Goal: Information Seeking & Learning: Learn about a topic

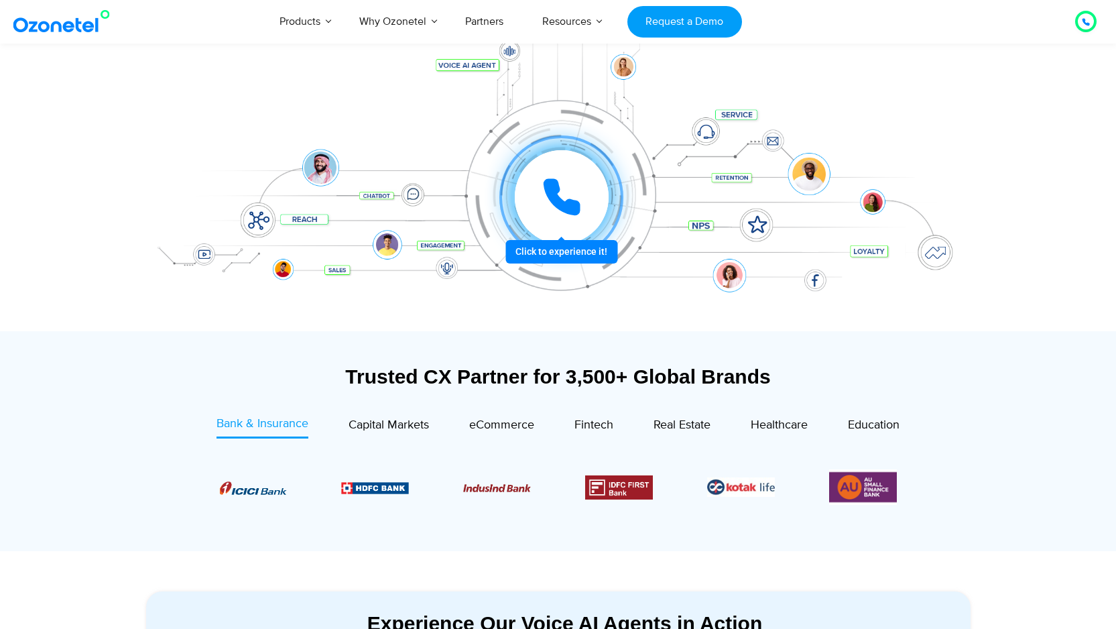
scroll to position [523, 0]
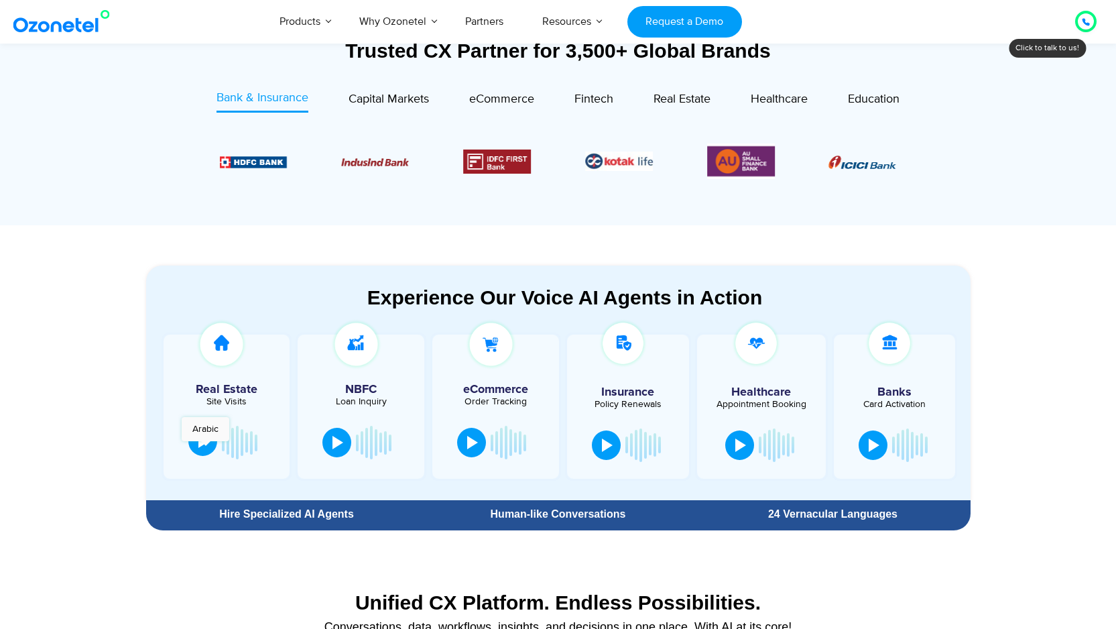
click at [205, 448] on button at bounding box center [202, 440] width 29 height 29
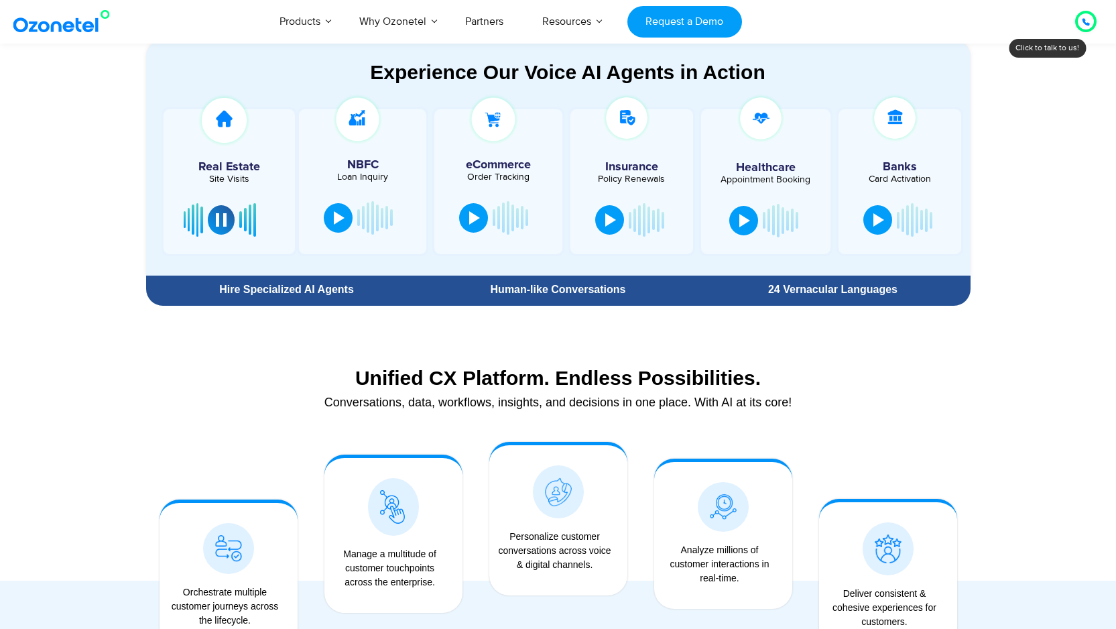
scroll to position [797, 0]
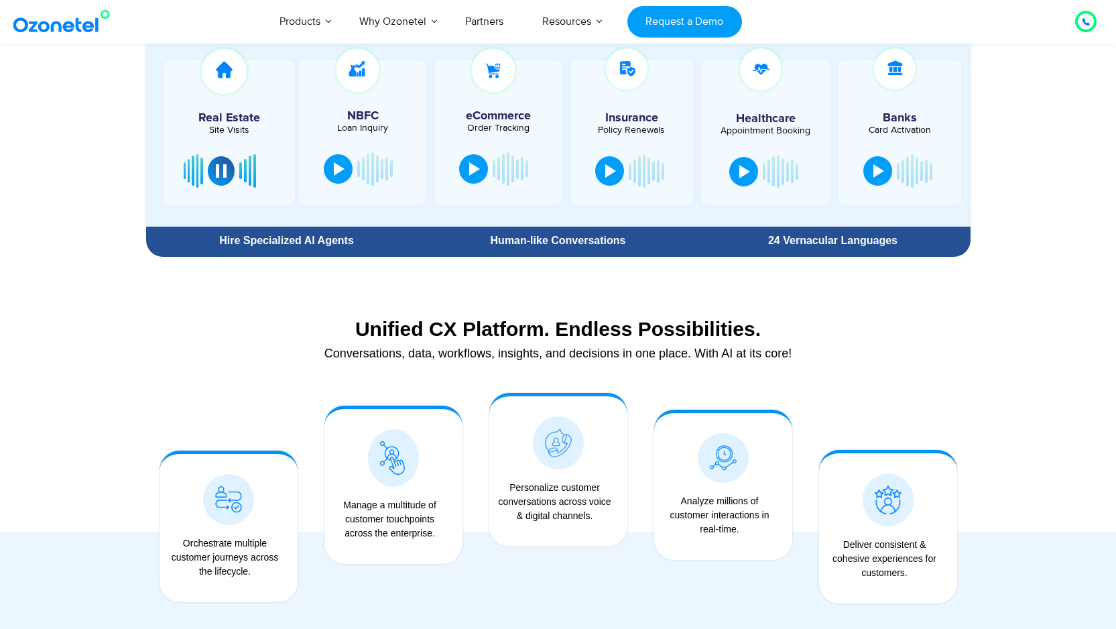
click at [519, 327] on div "Unified CX Platform. Endless Possibilities." at bounding box center [558, 328] width 811 height 23
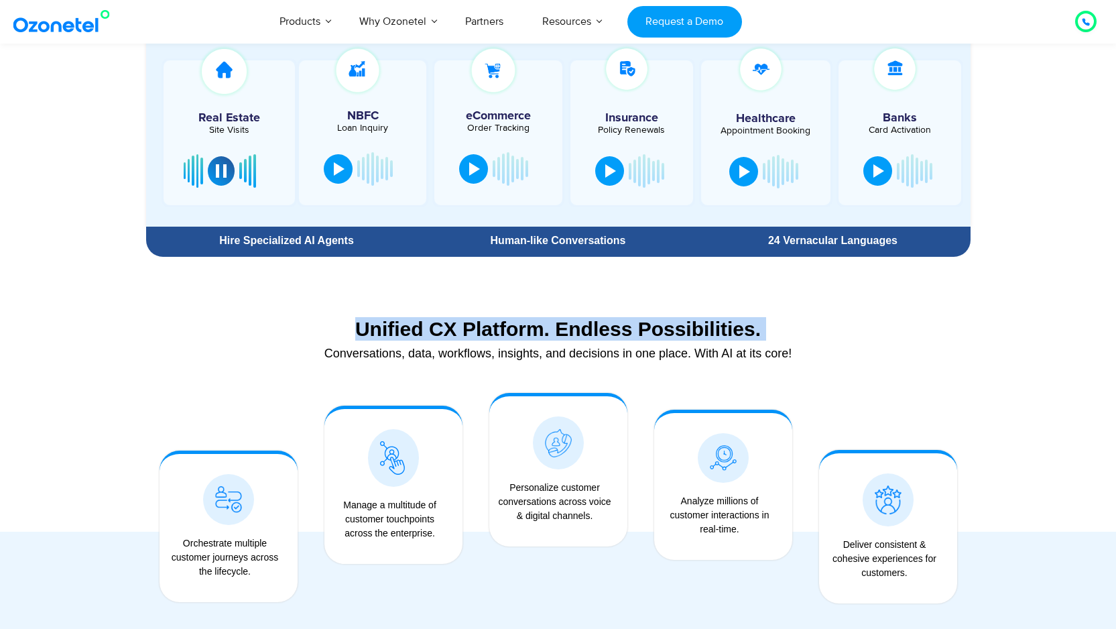
click at [519, 327] on div "Unified CX Platform. Endless Possibilities." at bounding box center [558, 328] width 811 height 23
click at [817, 328] on div "Unified CX Platform. Endless Possibilities." at bounding box center [558, 328] width 811 height 23
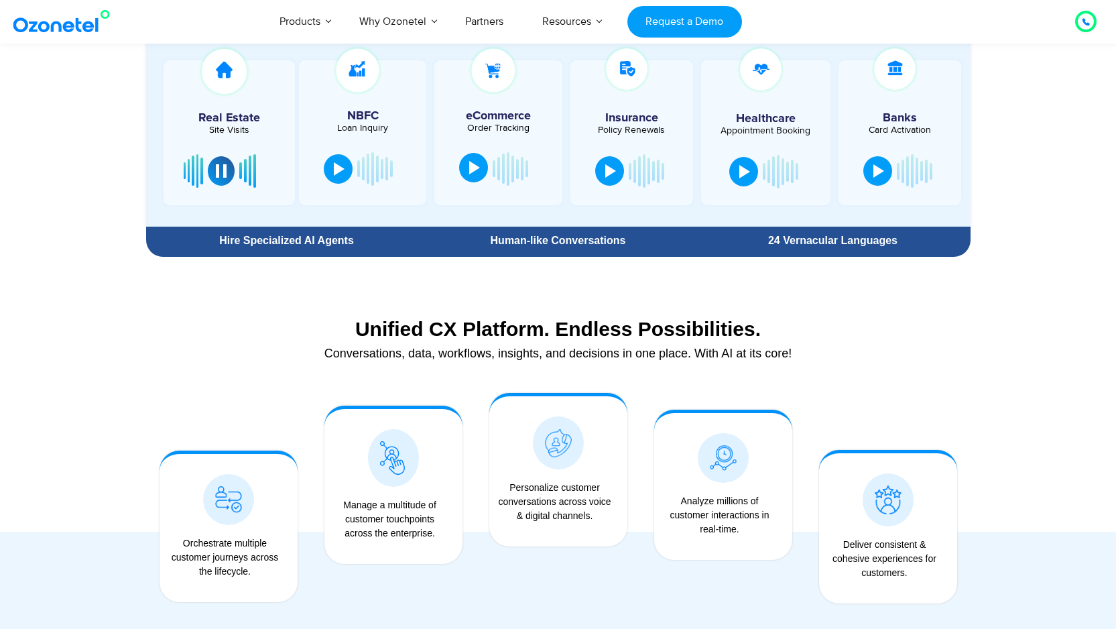
click at [475, 166] on div at bounding box center [474, 167] width 11 height 13
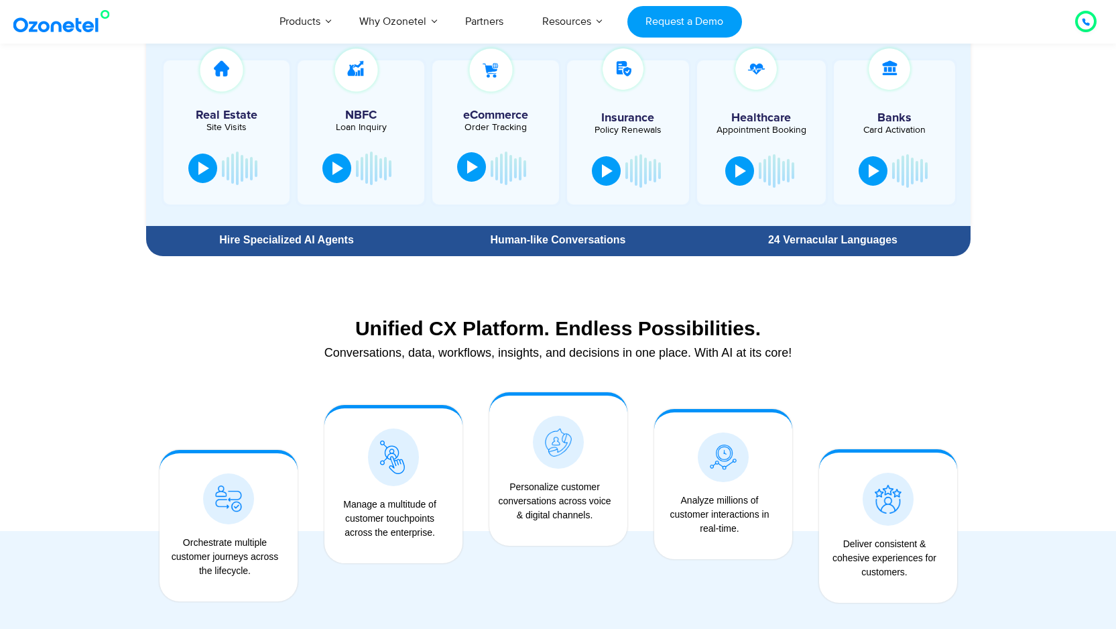
click at [475, 166] on div at bounding box center [472, 166] width 11 height 13
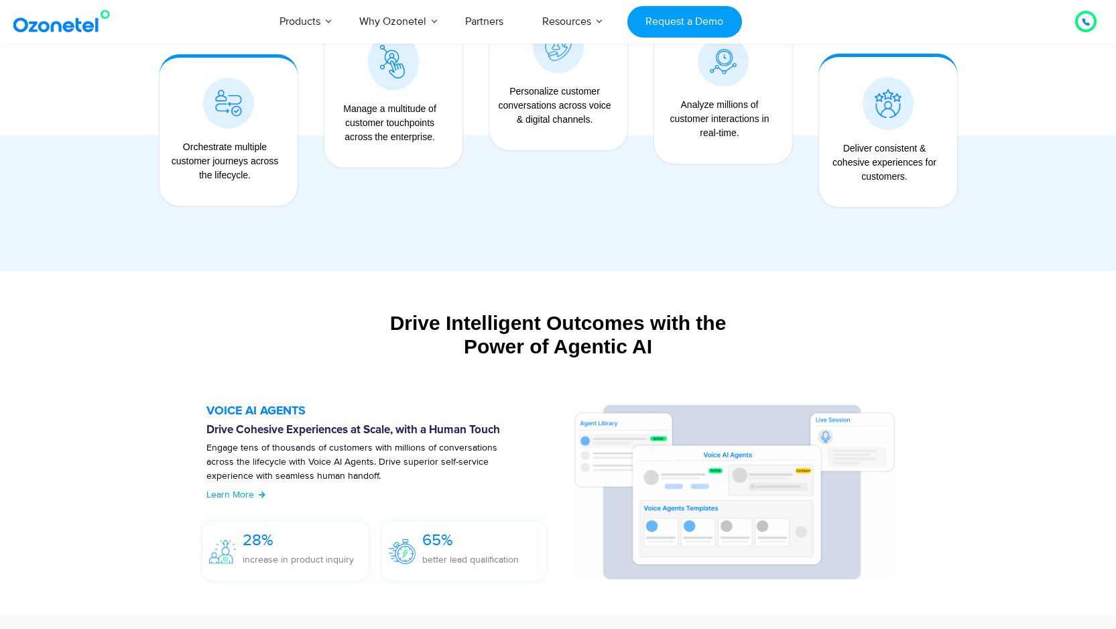
scroll to position [1272, 0]
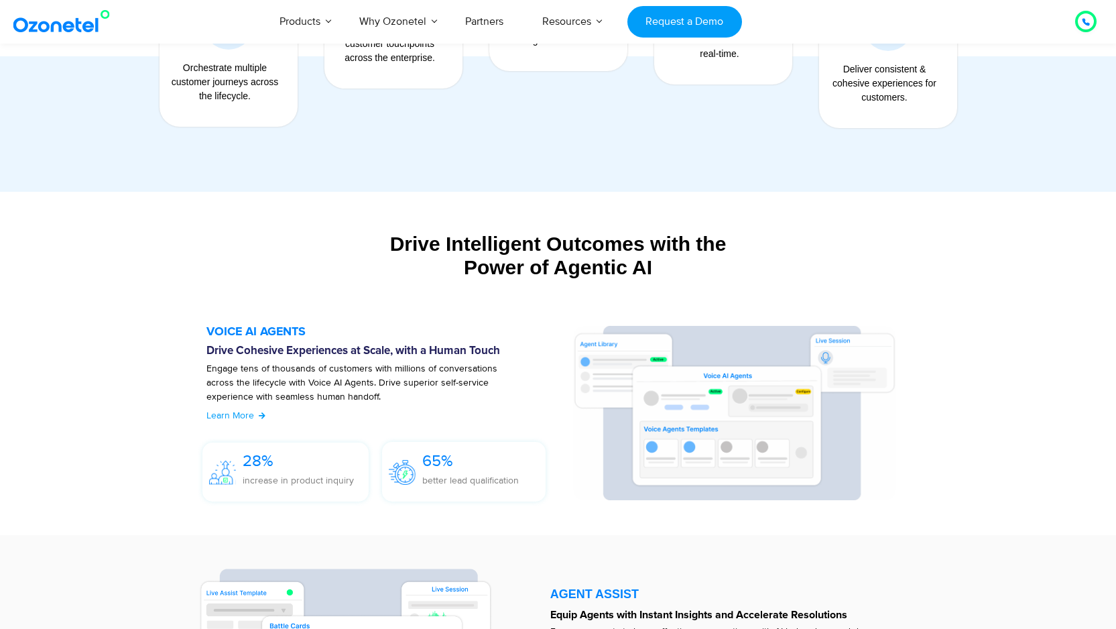
click at [530, 250] on div "Drive Intelligent Outcomes with the Power of Agentic AI" at bounding box center [558, 255] width 825 height 47
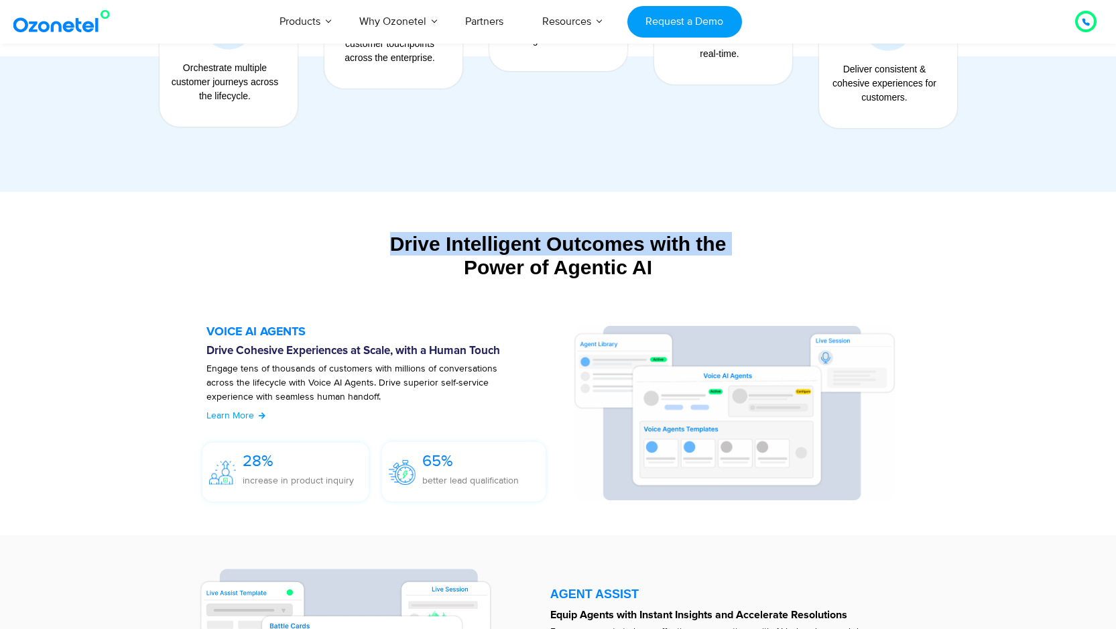
click at [530, 250] on div "Drive Intelligent Outcomes with the Power of Agentic AI" at bounding box center [558, 255] width 825 height 47
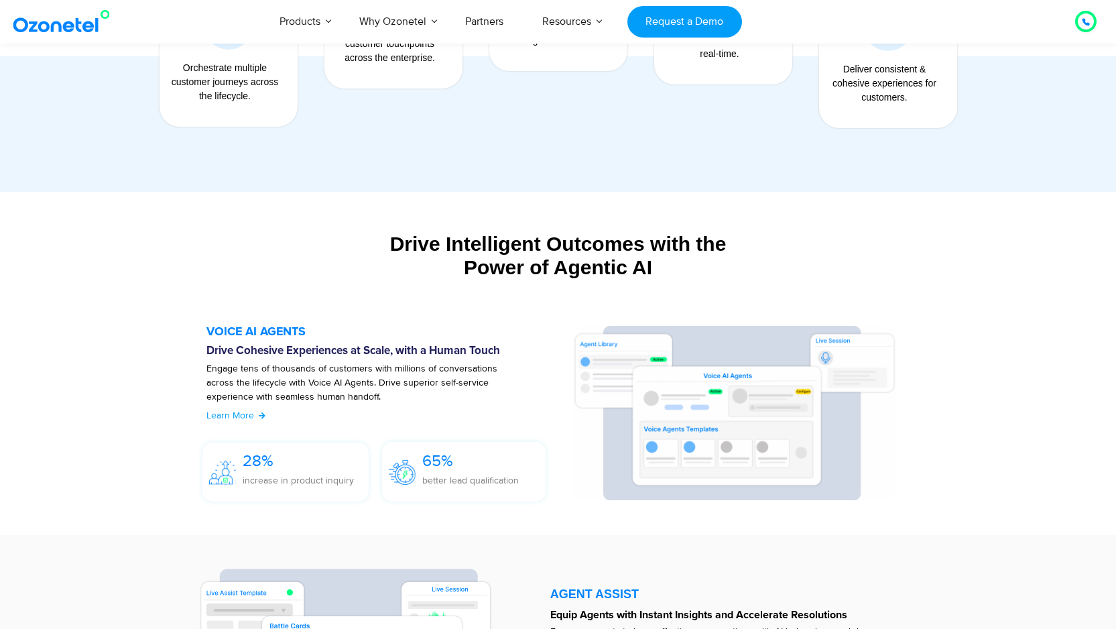
click at [330, 350] on h6 "Drive Cohesive Experiences at Scale, with a Human Touch" at bounding box center [382, 351] width 353 height 13
click at [427, 398] on p "Engage tens of thousands of customers with millions of conversations across the…" at bounding box center [366, 389] width 320 height 56
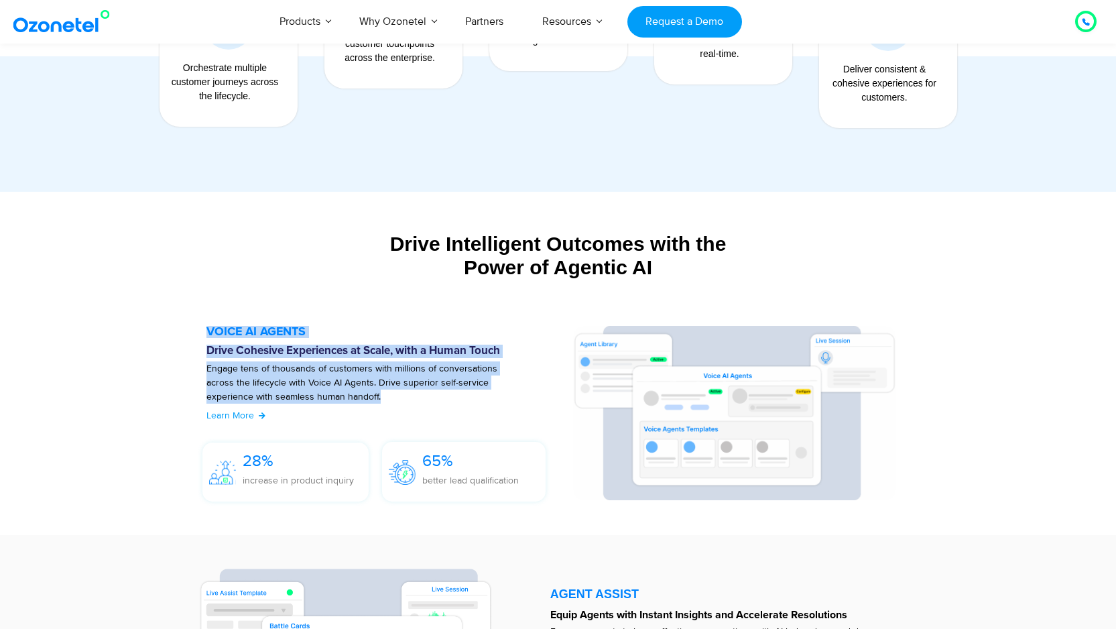
drag, startPoint x: 313, startPoint y: 400, endPoint x: 197, endPoint y: 325, distance: 137.8
click at [197, 326] on div "VOICE AI AGENTS Drive Cohesive Experiences at Scale, with a Human Touch Engage …" at bounding box center [383, 417] width 380 height 182
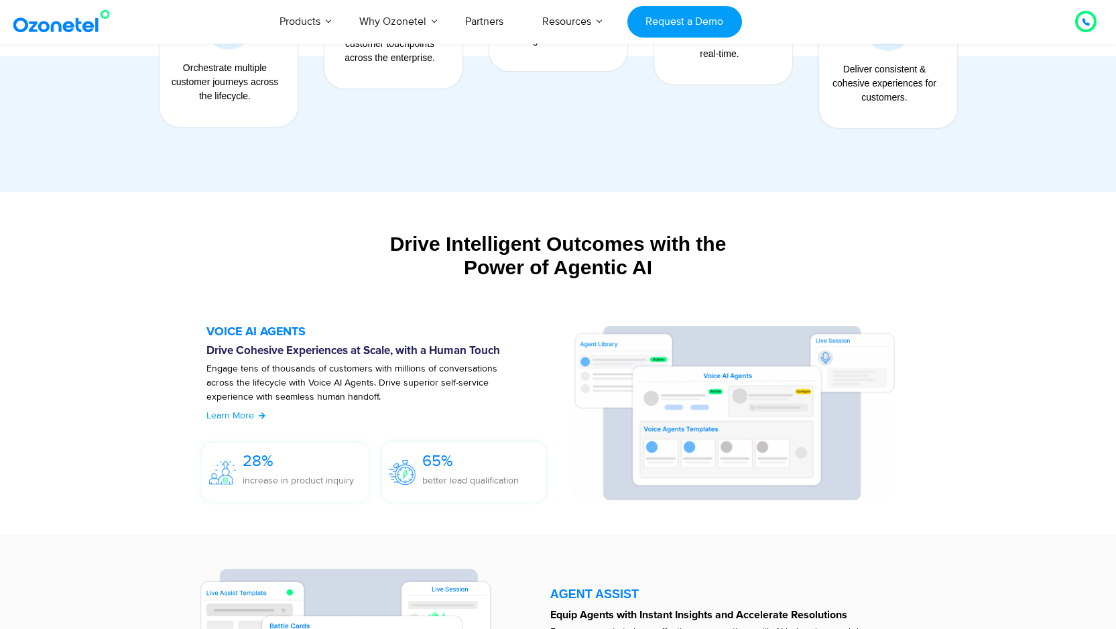
click at [222, 251] on div "Drive Intelligent Outcomes with the Power of Agentic AI" at bounding box center [558, 255] width 825 height 47
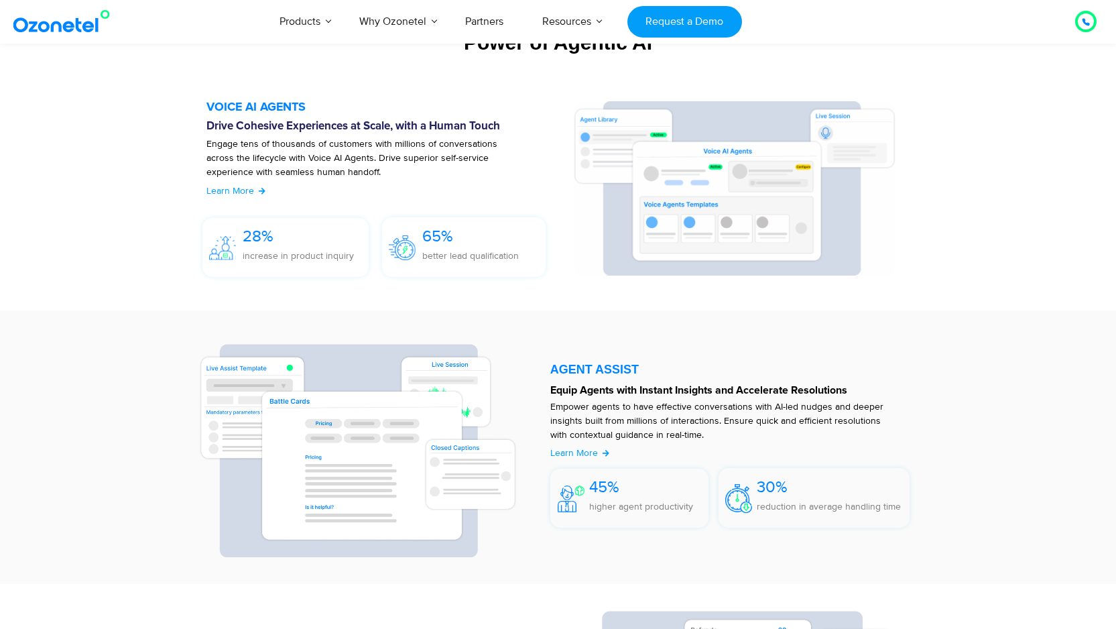
scroll to position [1618, 0]
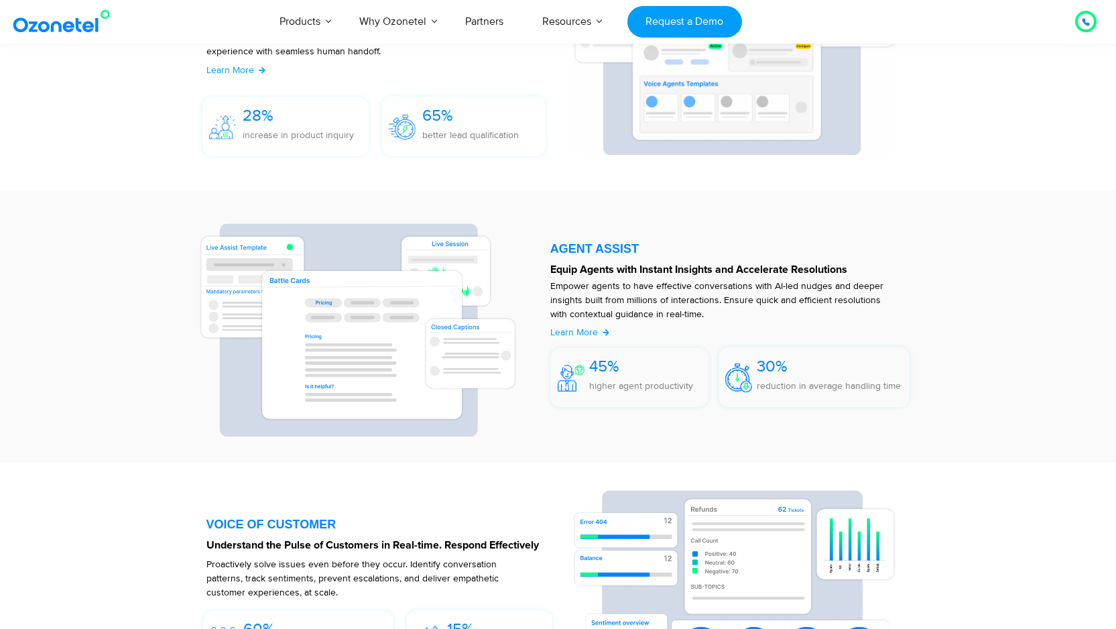
click at [595, 244] on div "AGENT ASSIST" at bounding box center [730, 249] width 360 height 12
click at [796, 284] on p "Empower agents to have effective conversations with AI-led nudges and deeper in…" at bounding box center [723, 300] width 347 height 42
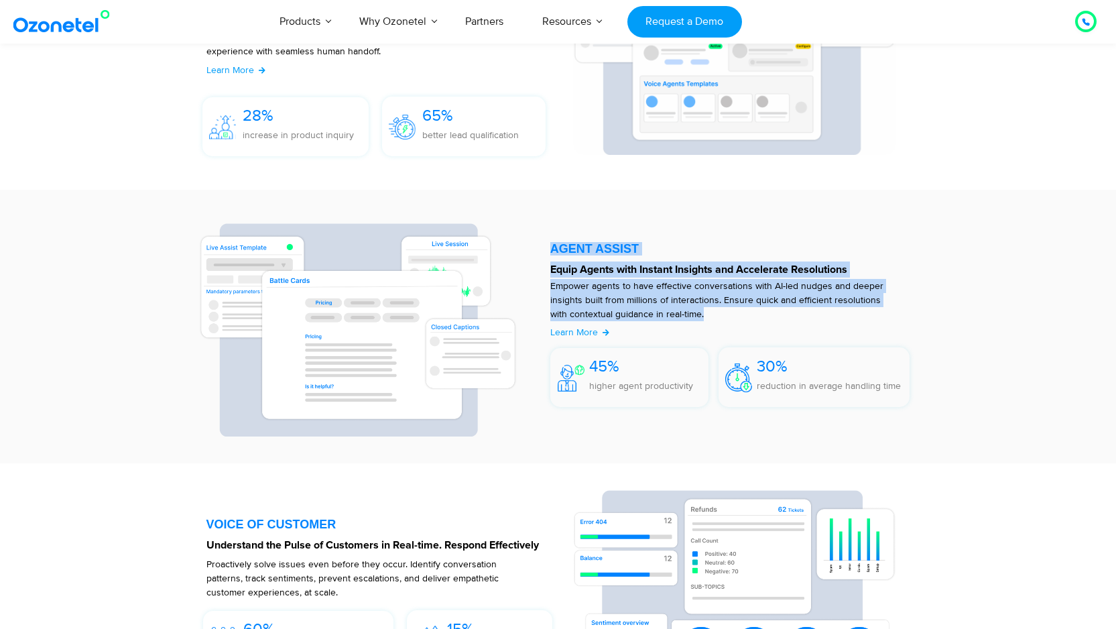
drag, startPoint x: 697, startPoint y: 320, endPoint x: 546, endPoint y: 232, distance: 174.9
click at [546, 232] on div "AGENT ASSIST Equip Agents with Instant Insights and Accelerate Resolutions Empo…" at bounding box center [734, 326] width 380 height 219
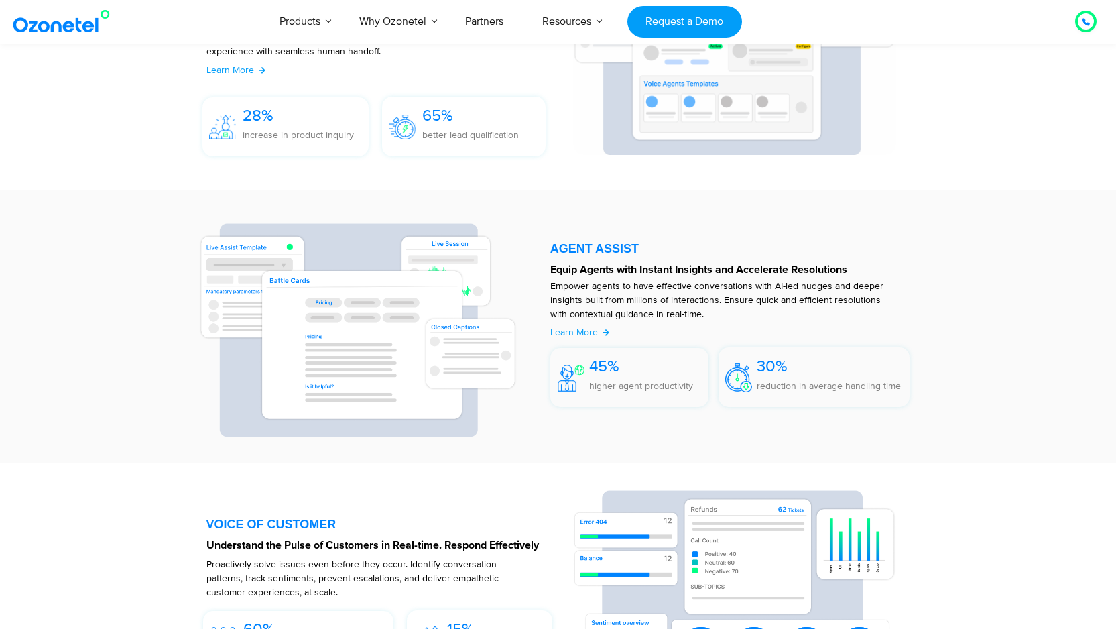
click at [333, 536] on div at bounding box center [382, 597] width 353 height 215
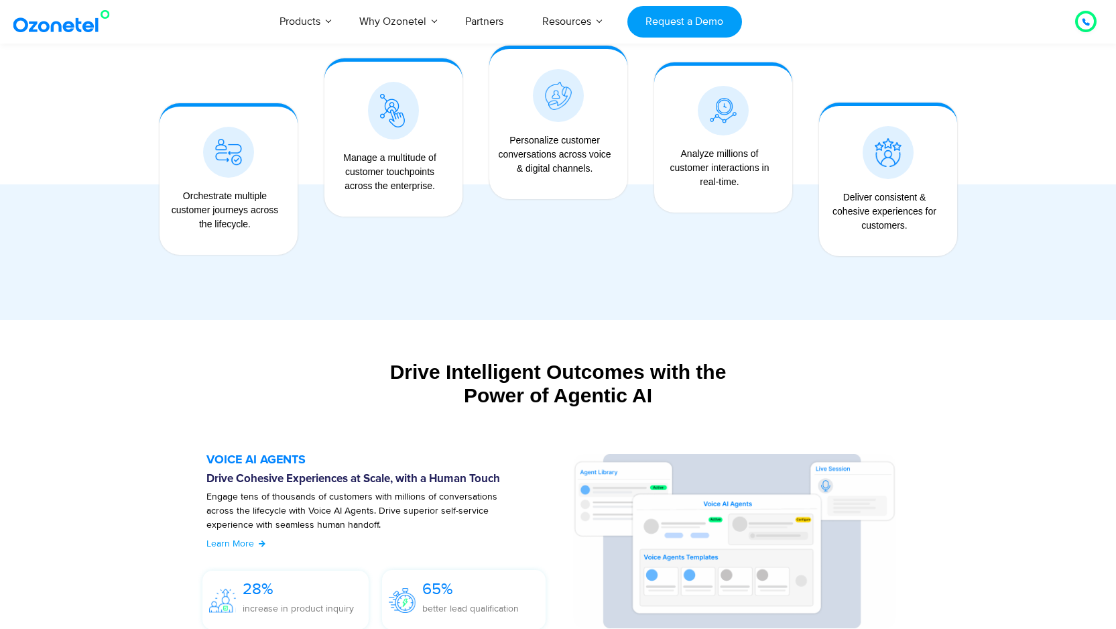
scroll to position [947, 0]
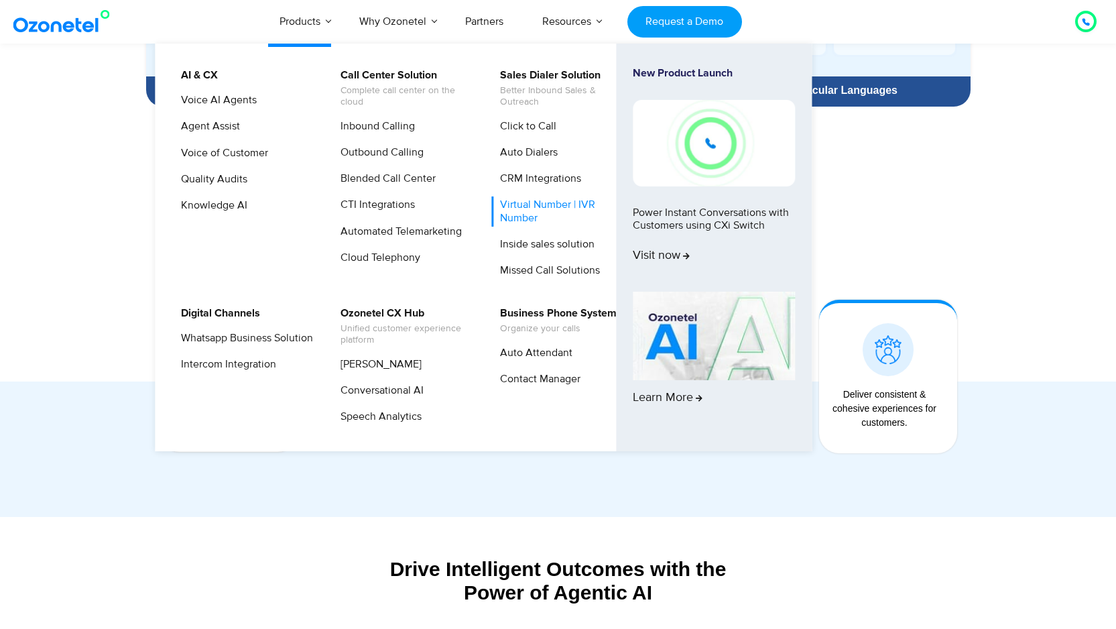
click at [544, 203] on link "Virtual Number | IVR Number" at bounding box center [562, 210] width 143 height 29
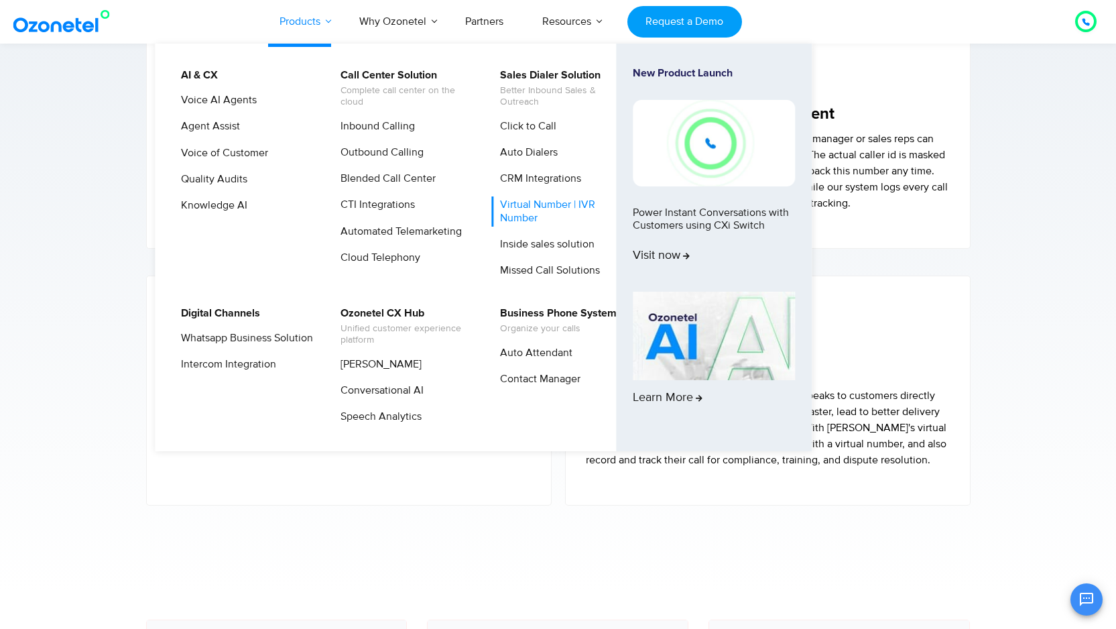
scroll to position [3869, 0]
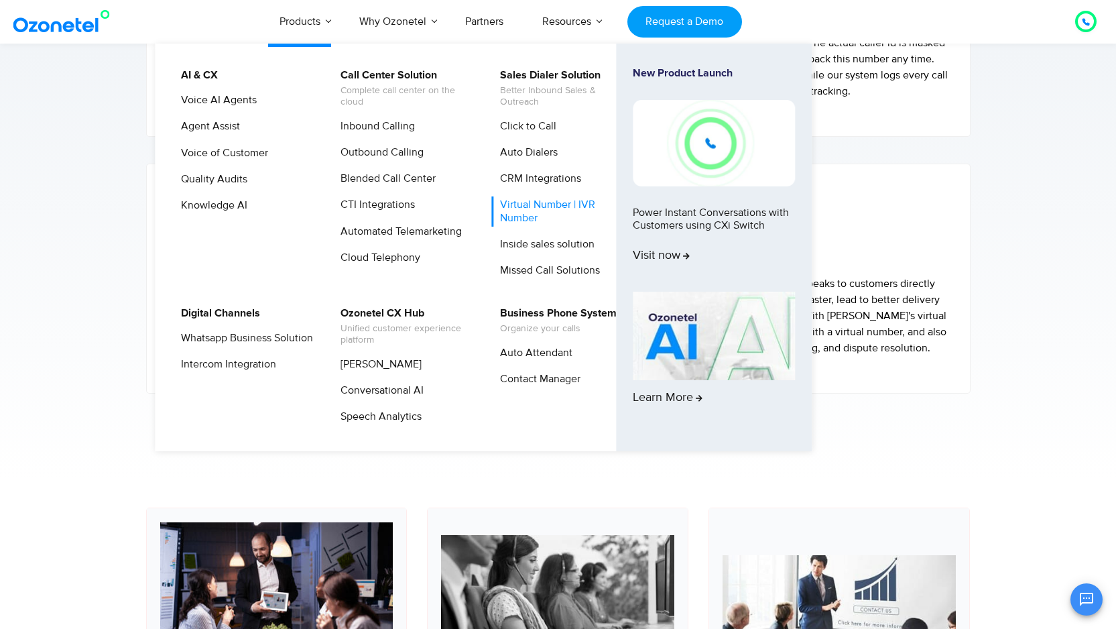
click at [223, 91] on li "AI & CX Voice AI Agents Agent Assist Voice of Customer Quality Audits Knowledge…" at bounding box center [252, 177] width 160 height 221
click at [223, 94] on link "Voice AI Agents" at bounding box center [215, 100] width 86 height 17
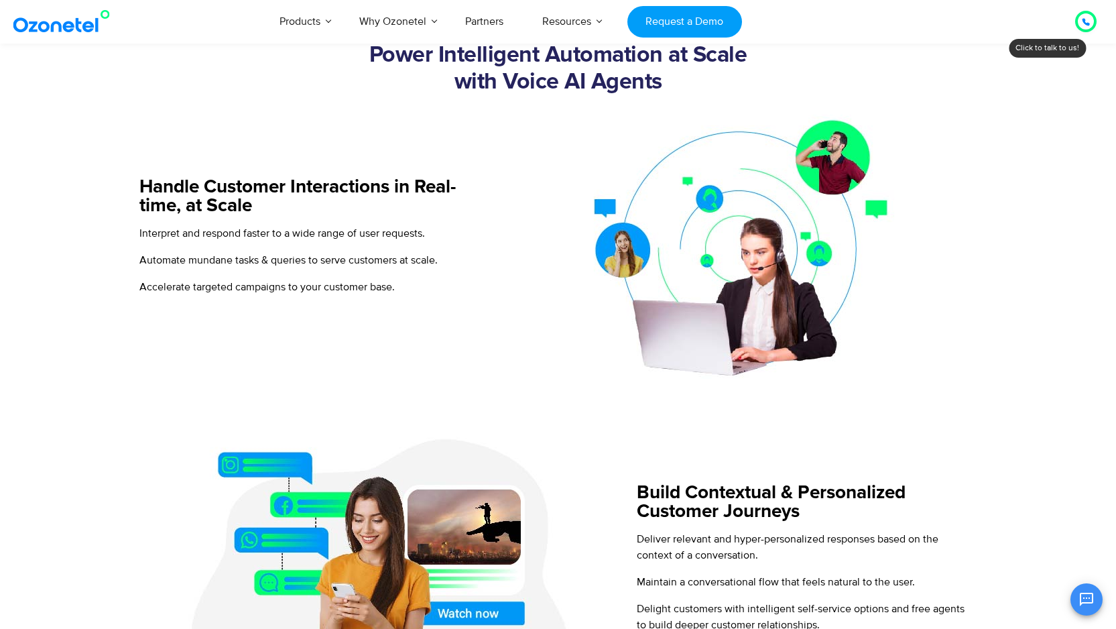
scroll to position [808, 0]
